Goal: Find contact information: Find contact information

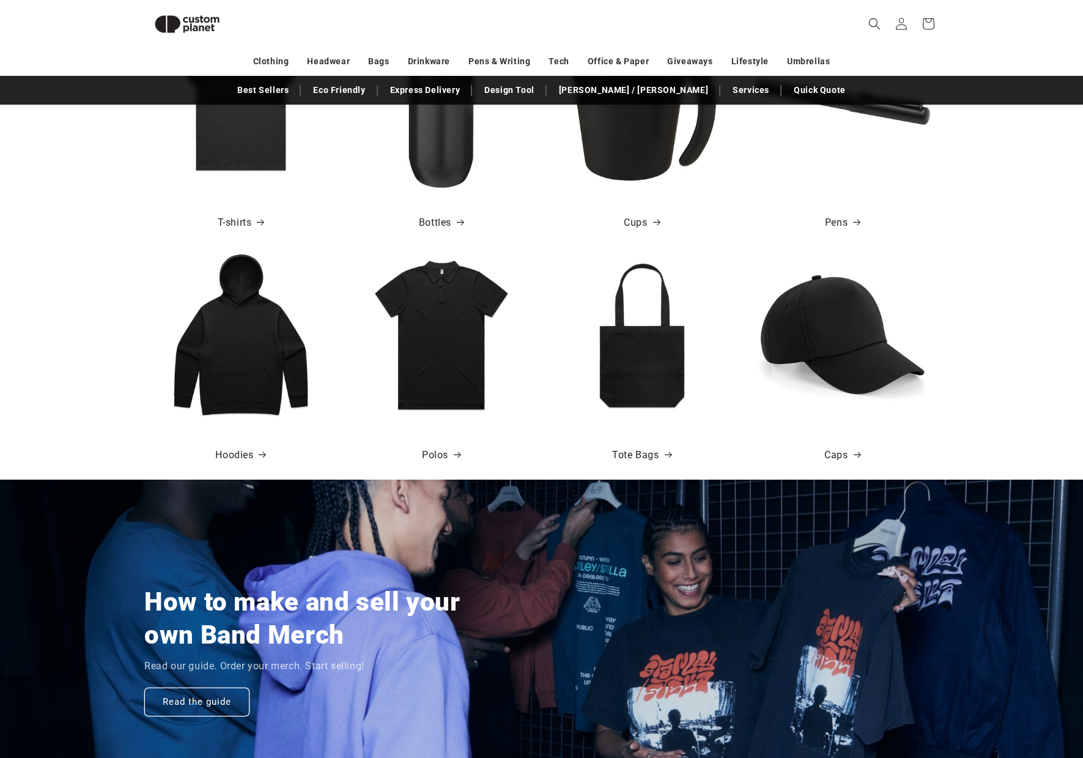
scroll to position [554, 0]
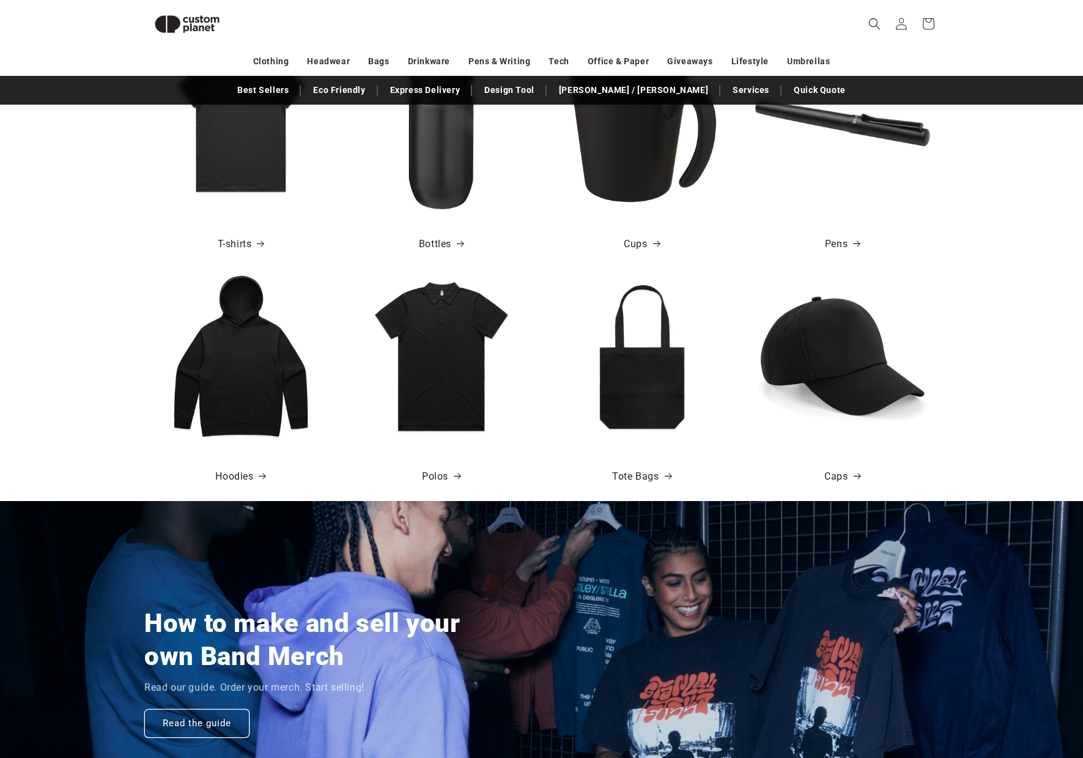
click at [195, 28] on img at bounding box center [187, 24] width 86 height 39
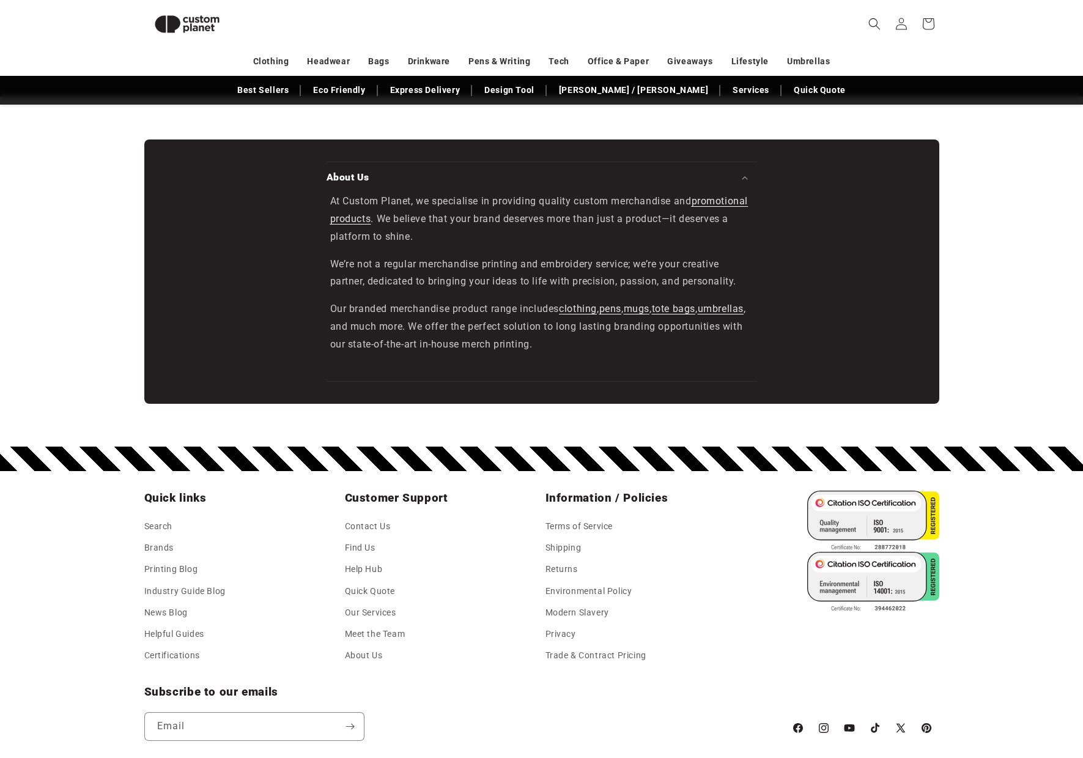
scroll to position [0, 1083]
click at [366, 655] on link "About Us" at bounding box center [364, 655] width 38 height 21
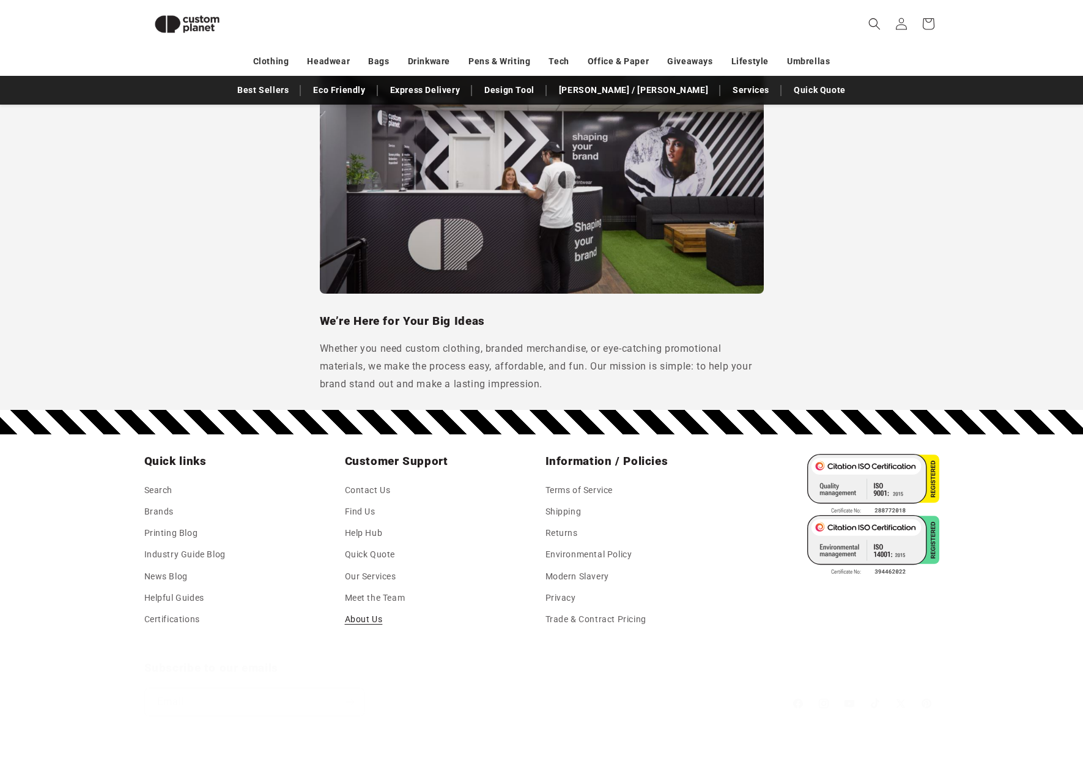
scroll to position [967, 0]
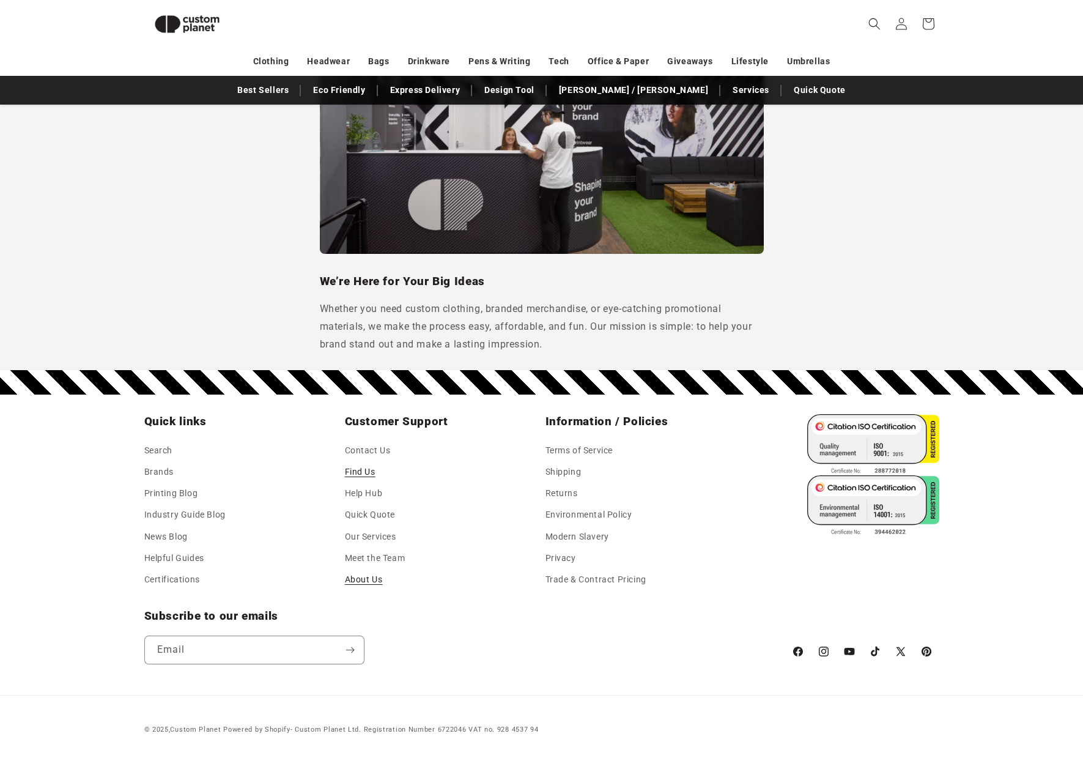
click at [362, 473] on link "Find Us" at bounding box center [360, 471] width 31 height 21
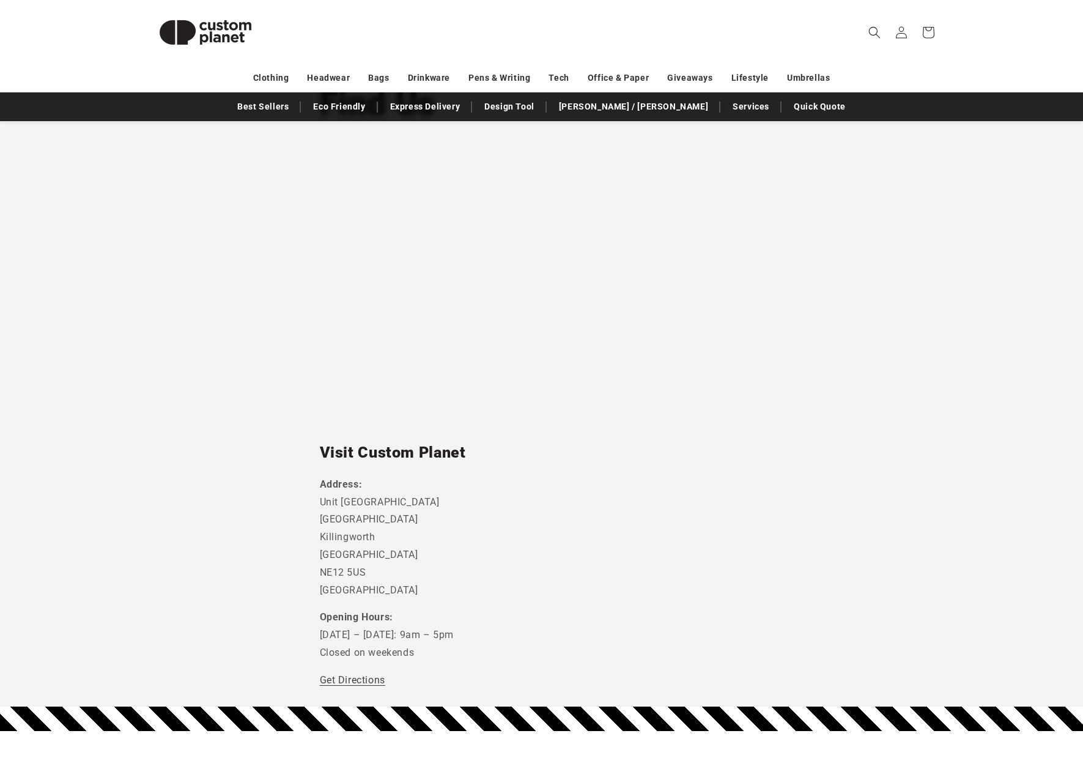
scroll to position [110, 0]
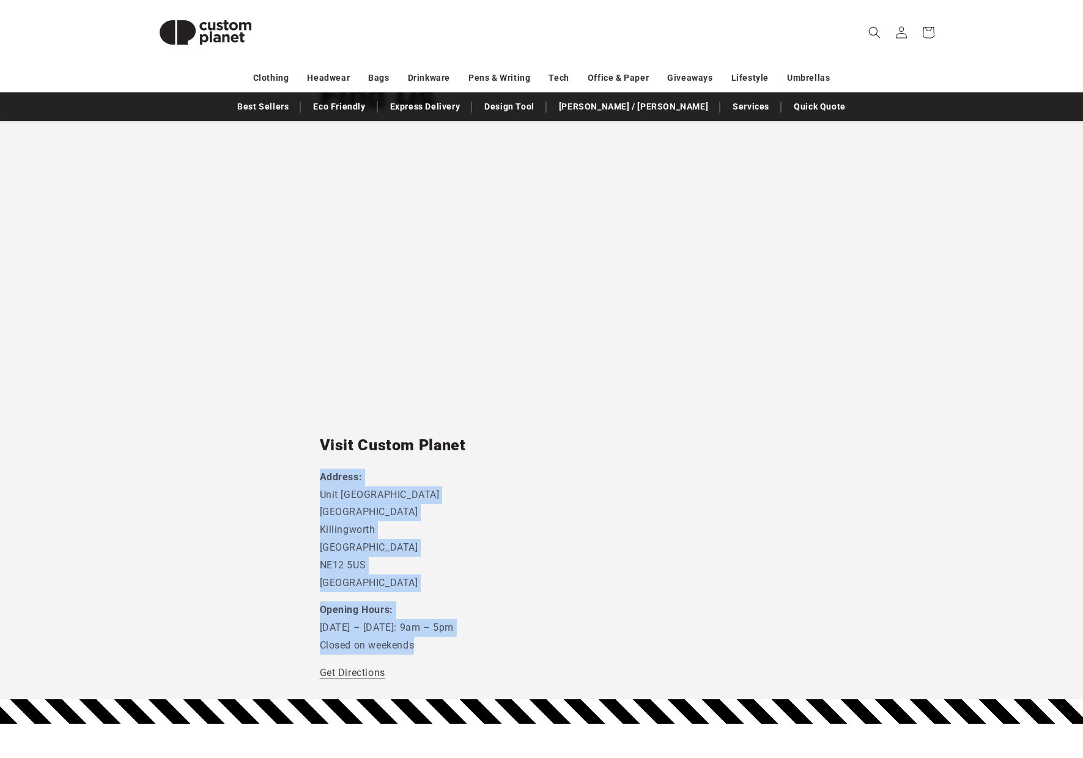
drag, startPoint x: 438, startPoint y: 647, endPoint x: 313, endPoint y: 469, distance: 217.3
click at [313, 469] on section "Find Us Visit Custom Planet Address: Unit 7 Strand House Camperdown Ind Est Kil…" at bounding box center [541, 379] width 1083 height 642
copy div "Address: Unit 7 Strand House Camperdown Ind Est Killingworth Newcastle Upon Tyn…"
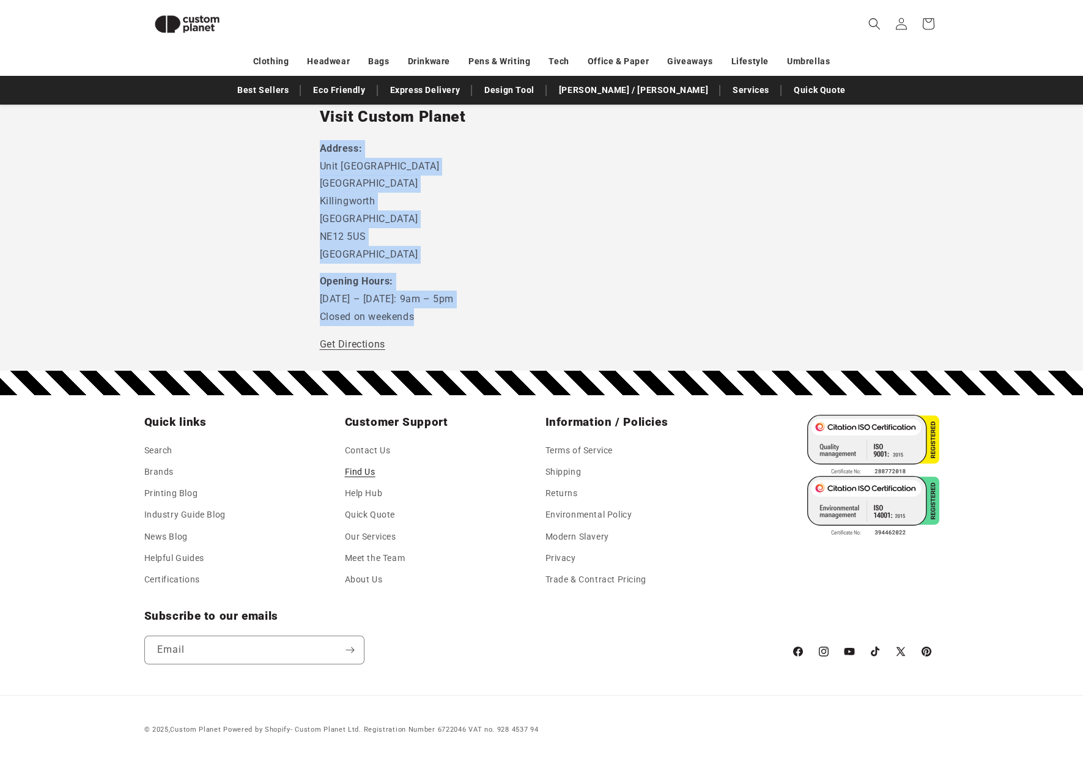
scroll to position [422, 0]
click at [374, 448] on link "Contact Us" at bounding box center [368, 452] width 46 height 18
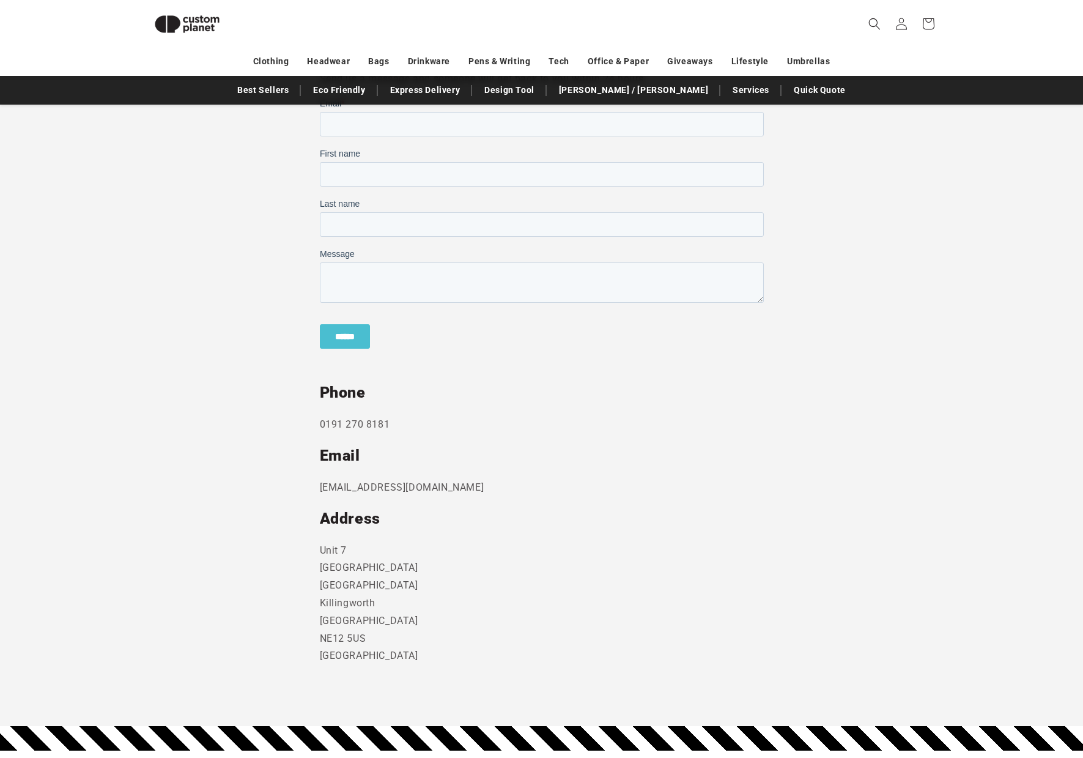
scroll to position [378, 0]
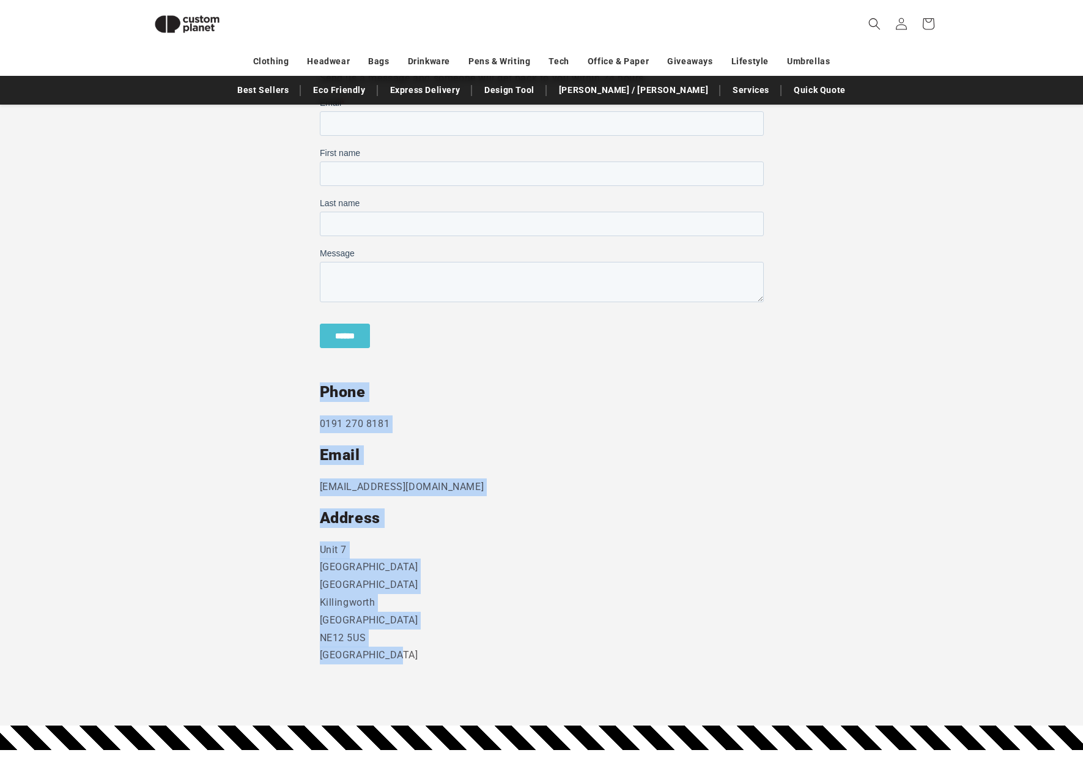
drag, startPoint x: 411, startPoint y: 659, endPoint x: 316, endPoint y: 398, distance: 277.7
click at [316, 398] on section "Send us a message and someone will get back to you within 24 hours. Phone [PHON…" at bounding box center [541, 387] width 1083 height 678
copy div "Phone [PHONE_NUMBER] Email [EMAIL_ADDRESS][DOMAIN_NAME] Address [STREET_ADDRESS]"
